Goal: Check status: Check status

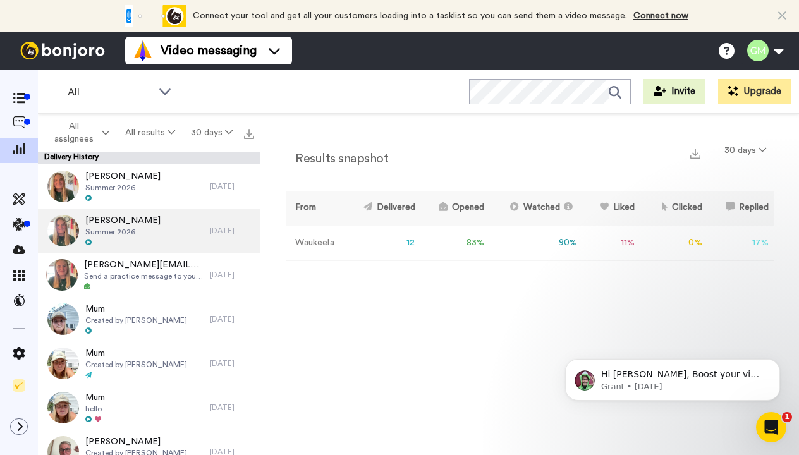
click at [128, 229] on span "Summer 2026" at bounding box center [122, 232] width 75 height 10
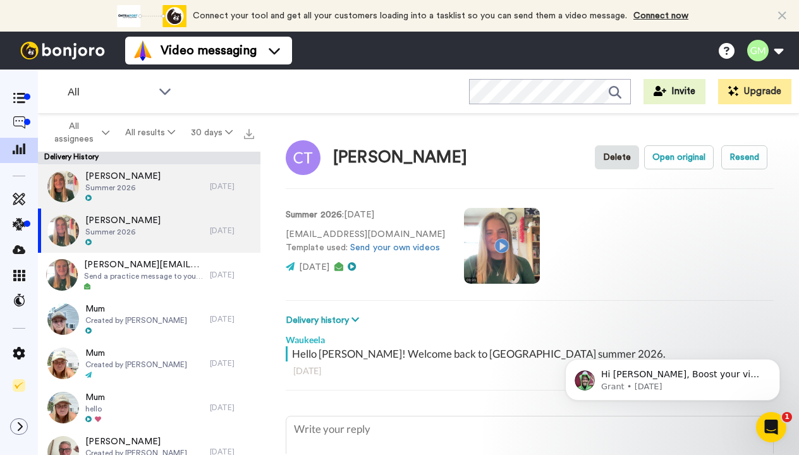
click at [104, 200] on div at bounding box center [122, 198] width 75 height 9
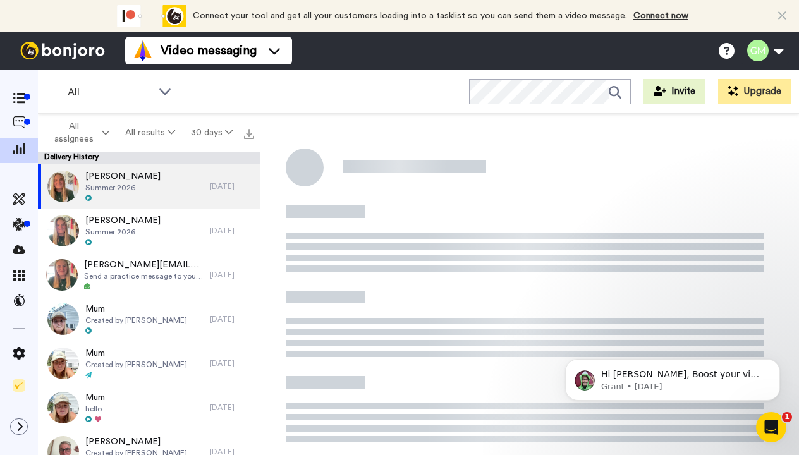
type textarea "x"
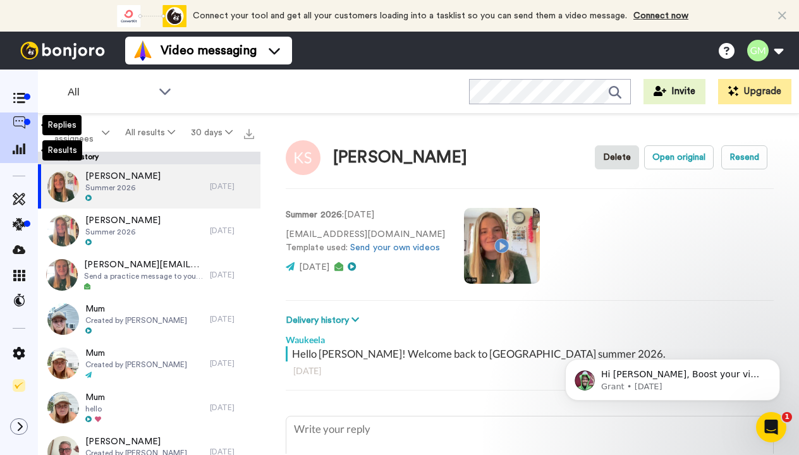
click at [16, 125] on icon at bounding box center [19, 122] width 13 height 13
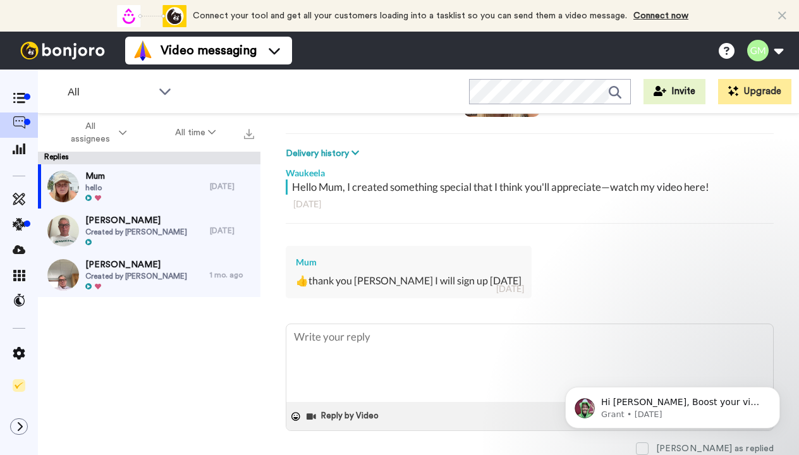
scroll to position [176, 0]
click at [199, 137] on button "All time" at bounding box center [196, 132] width 90 height 23
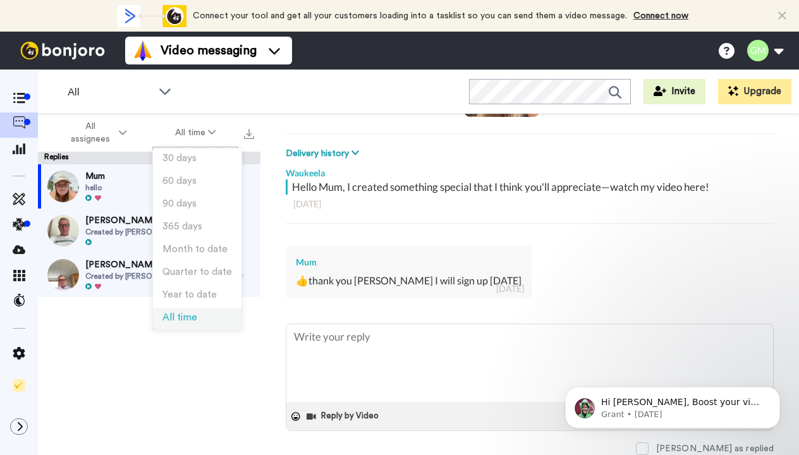
click at [172, 319] on span "All time" at bounding box center [180, 317] width 35 height 9
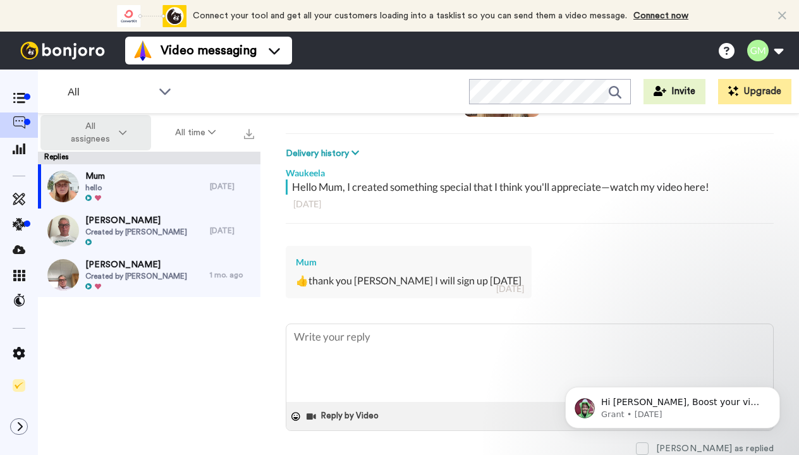
click at [107, 135] on span "All assignees" at bounding box center [90, 132] width 51 height 25
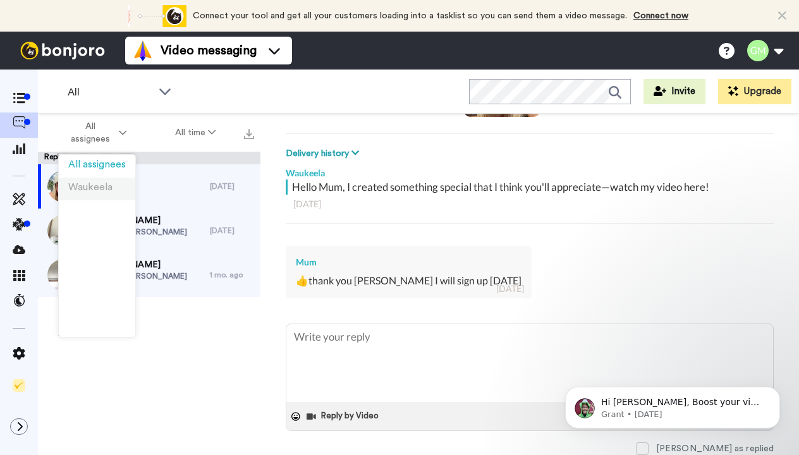
click at [95, 190] on span "Waukeela" at bounding box center [90, 187] width 44 height 9
type textarea "x"
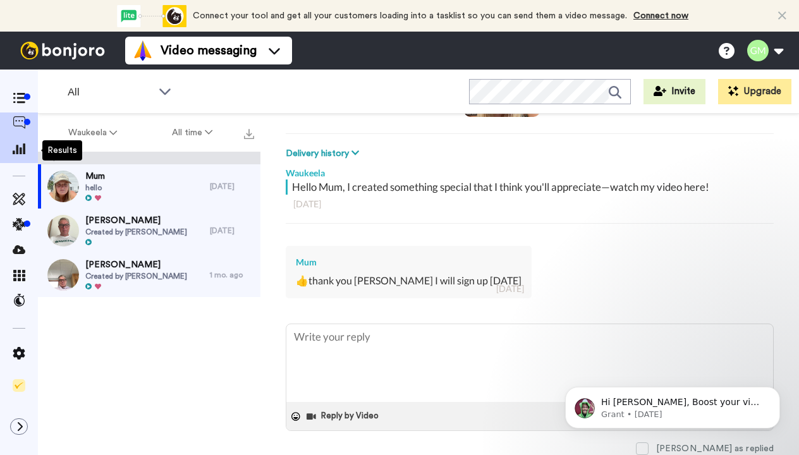
click at [20, 155] on span at bounding box center [19, 150] width 38 height 13
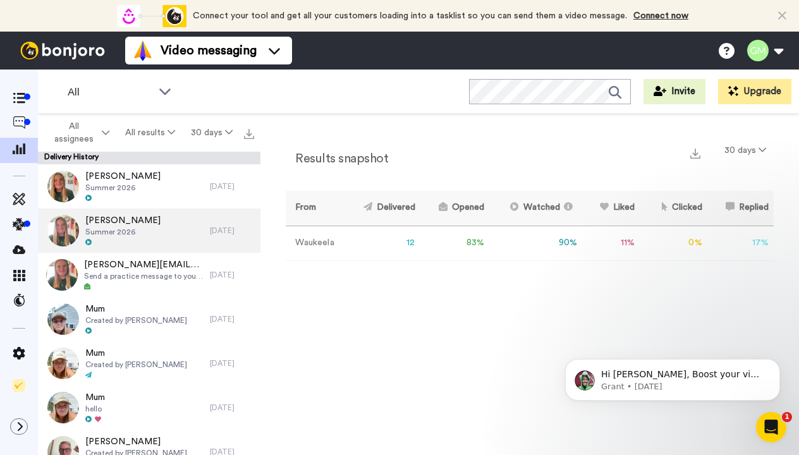
click at [132, 232] on span "Summer 2026" at bounding box center [122, 232] width 75 height 10
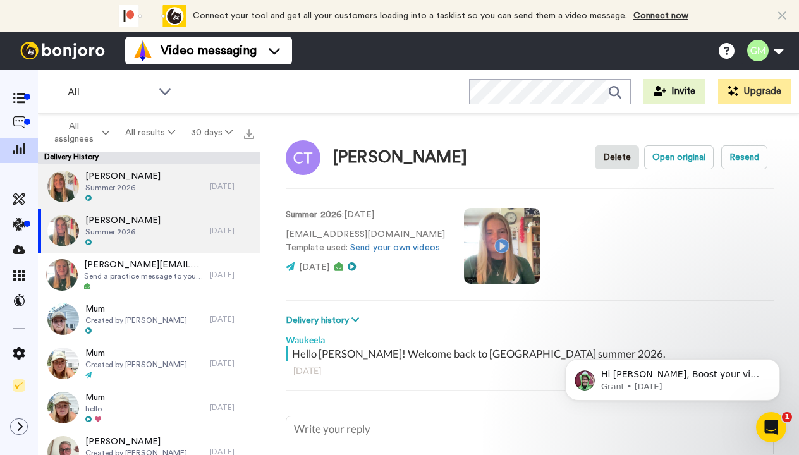
click at [102, 182] on span "Katie Shetty" at bounding box center [122, 176] width 75 height 13
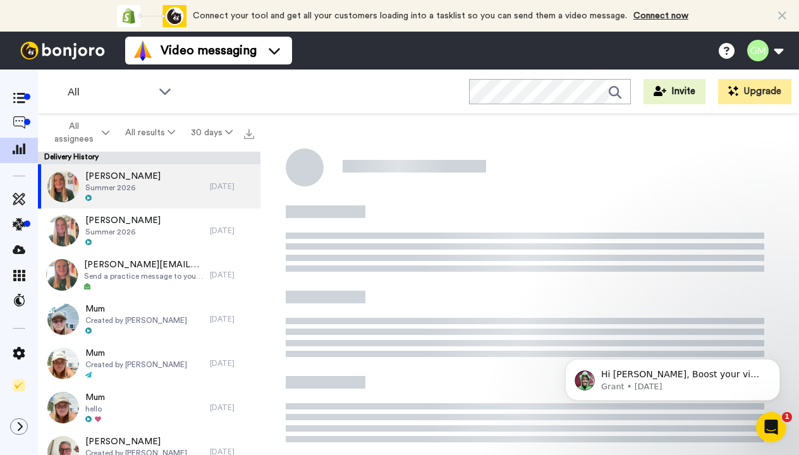
type textarea "x"
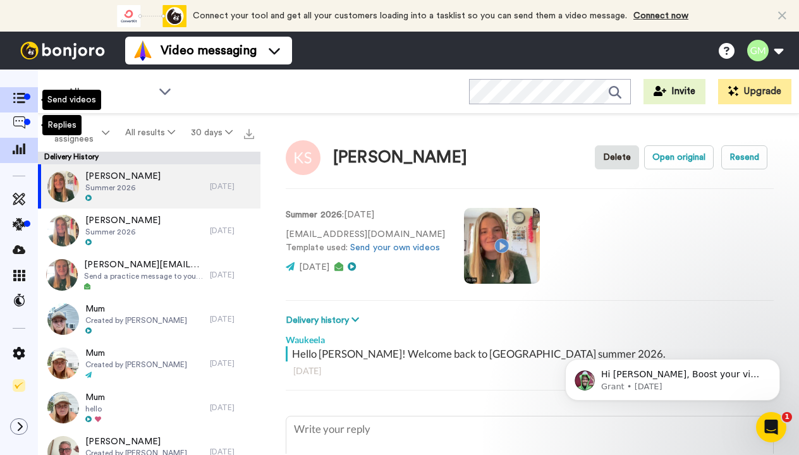
click at [17, 98] on icon at bounding box center [19, 98] width 13 height 11
